Goal: Information Seeking & Learning: Learn about a topic

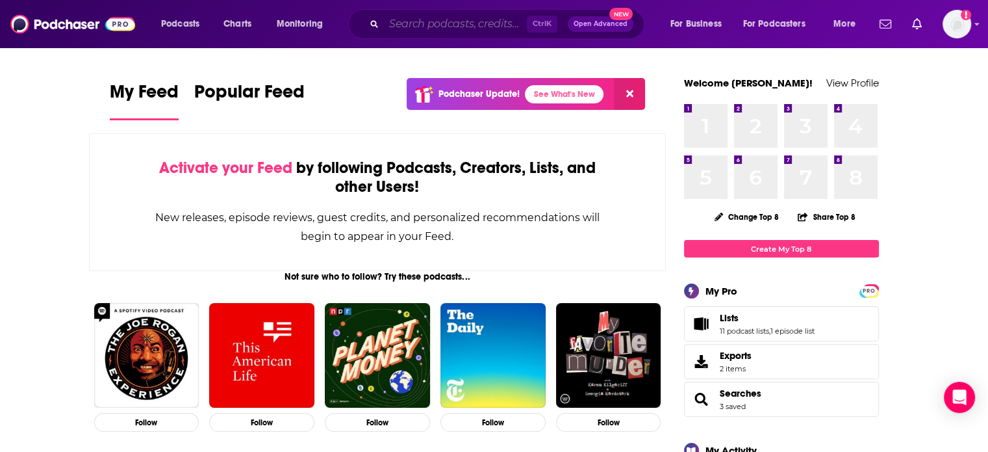
click at [426, 20] on input "Search podcasts, credits, & more..." at bounding box center [455, 24] width 143 height 21
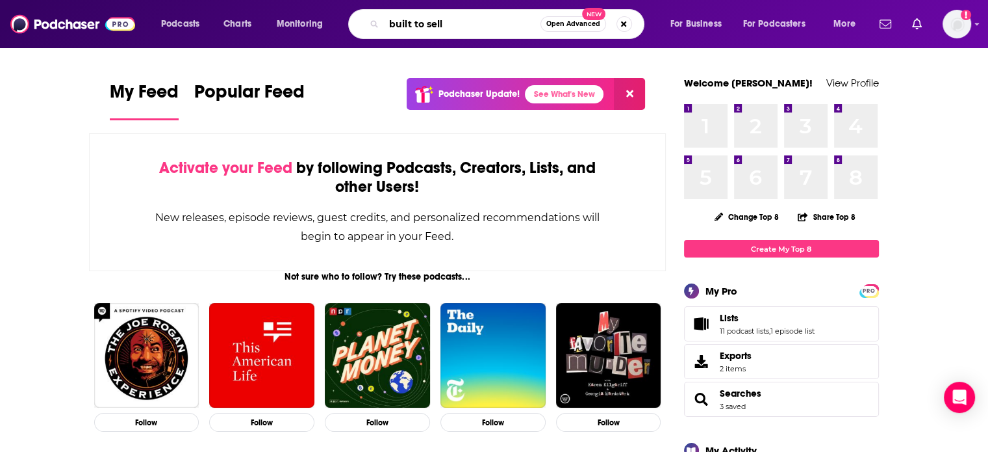
type input "built to sell"
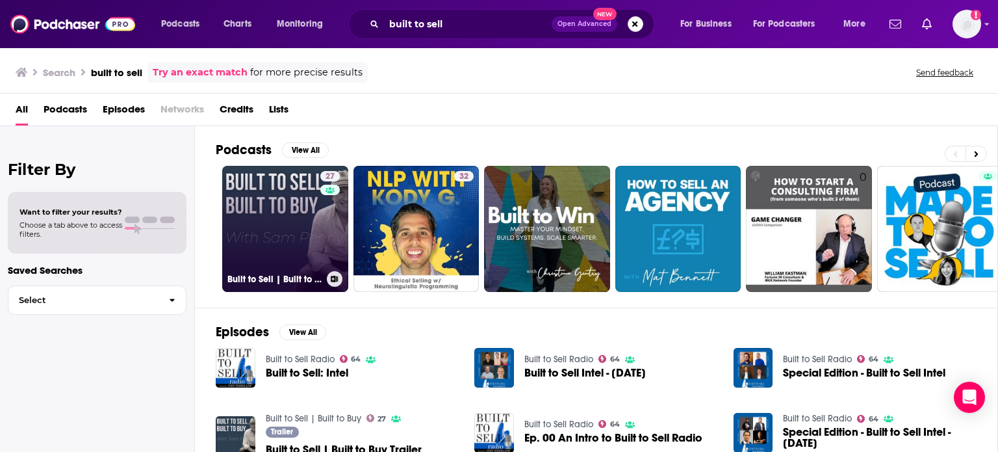
click at [320, 215] on div "27" at bounding box center [331, 221] width 23 height 100
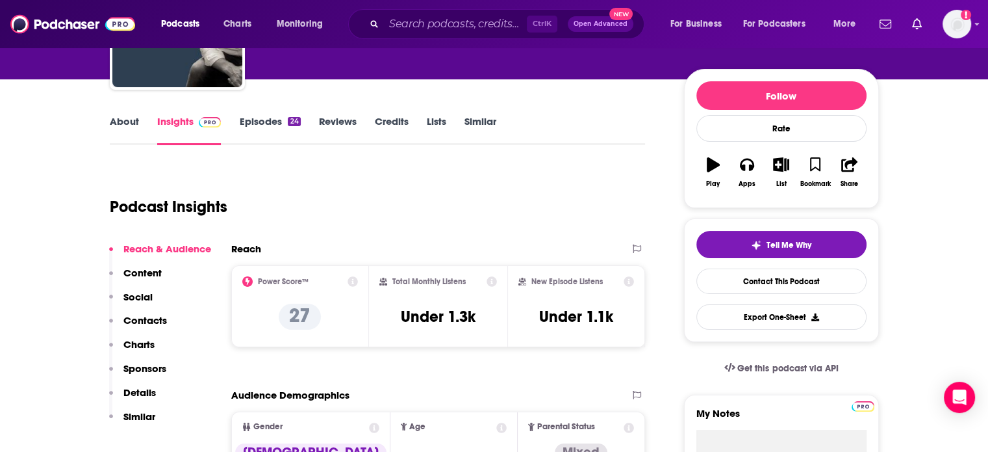
scroll to position [65, 0]
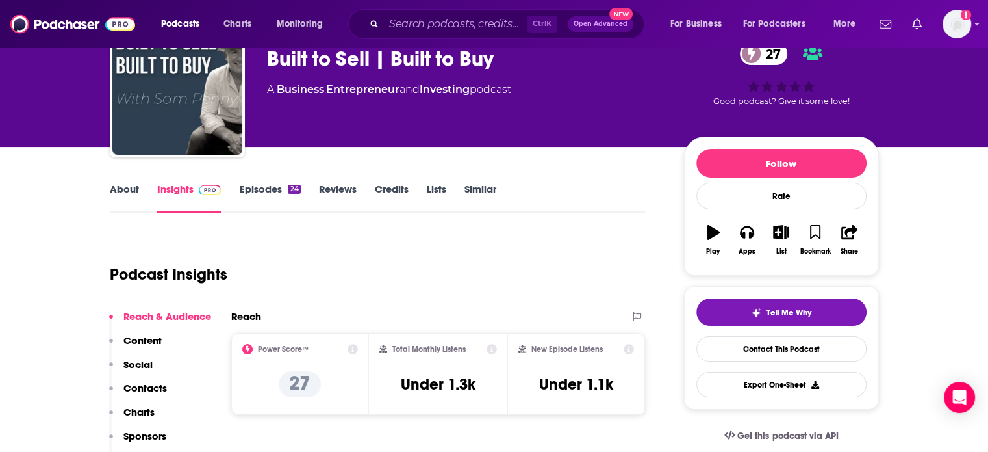
click at [127, 190] on link "About" at bounding box center [124, 198] width 29 height 30
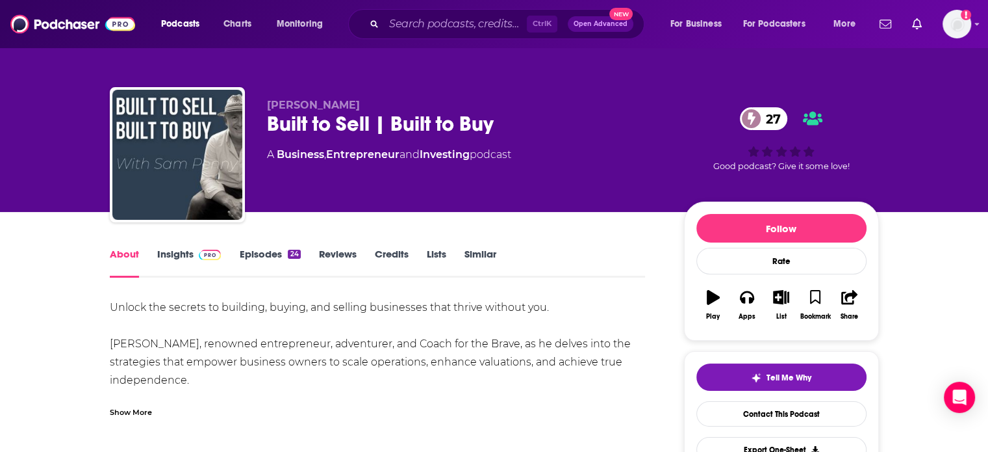
click at [179, 259] on link "Insights" at bounding box center [189, 263] width 64 height 30
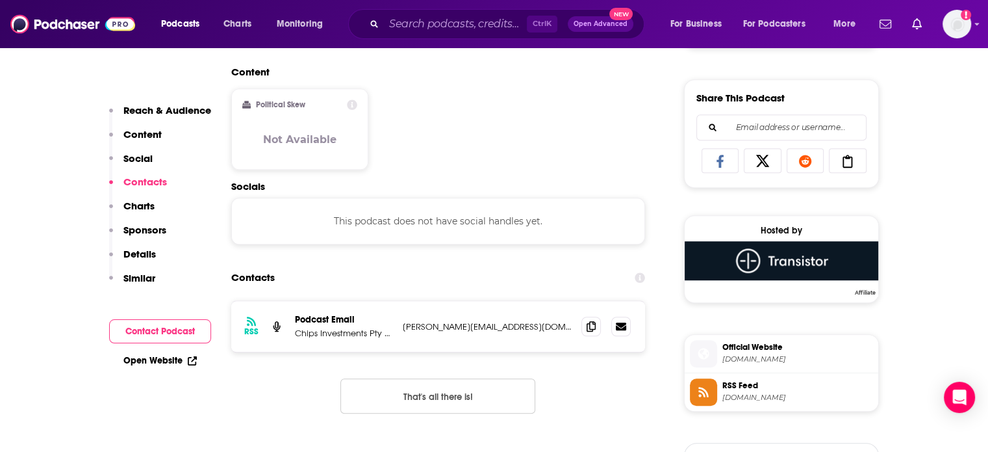
scroll to position [975, 0]
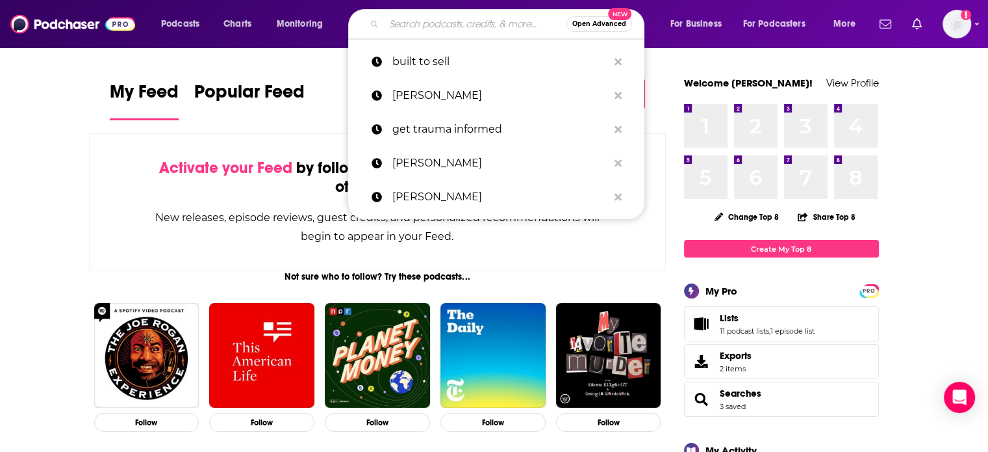
click at [464, 21] on input "Search podcasts, credits, & more..." at bounding box center [475, 24] width 183 height 21
paste input "Built to Sell Radio"
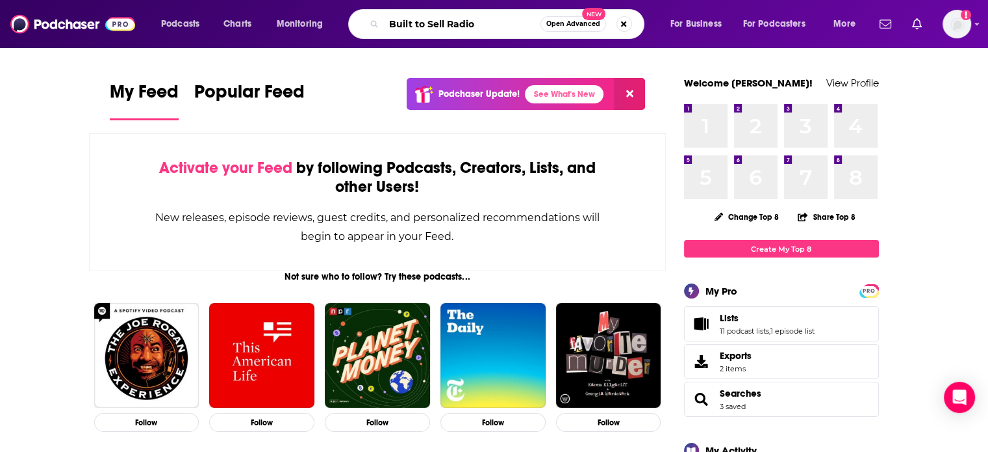
type input "Built to Sell Radio"
